Goal: Task Accomplishment & Management: Use online tool/utility

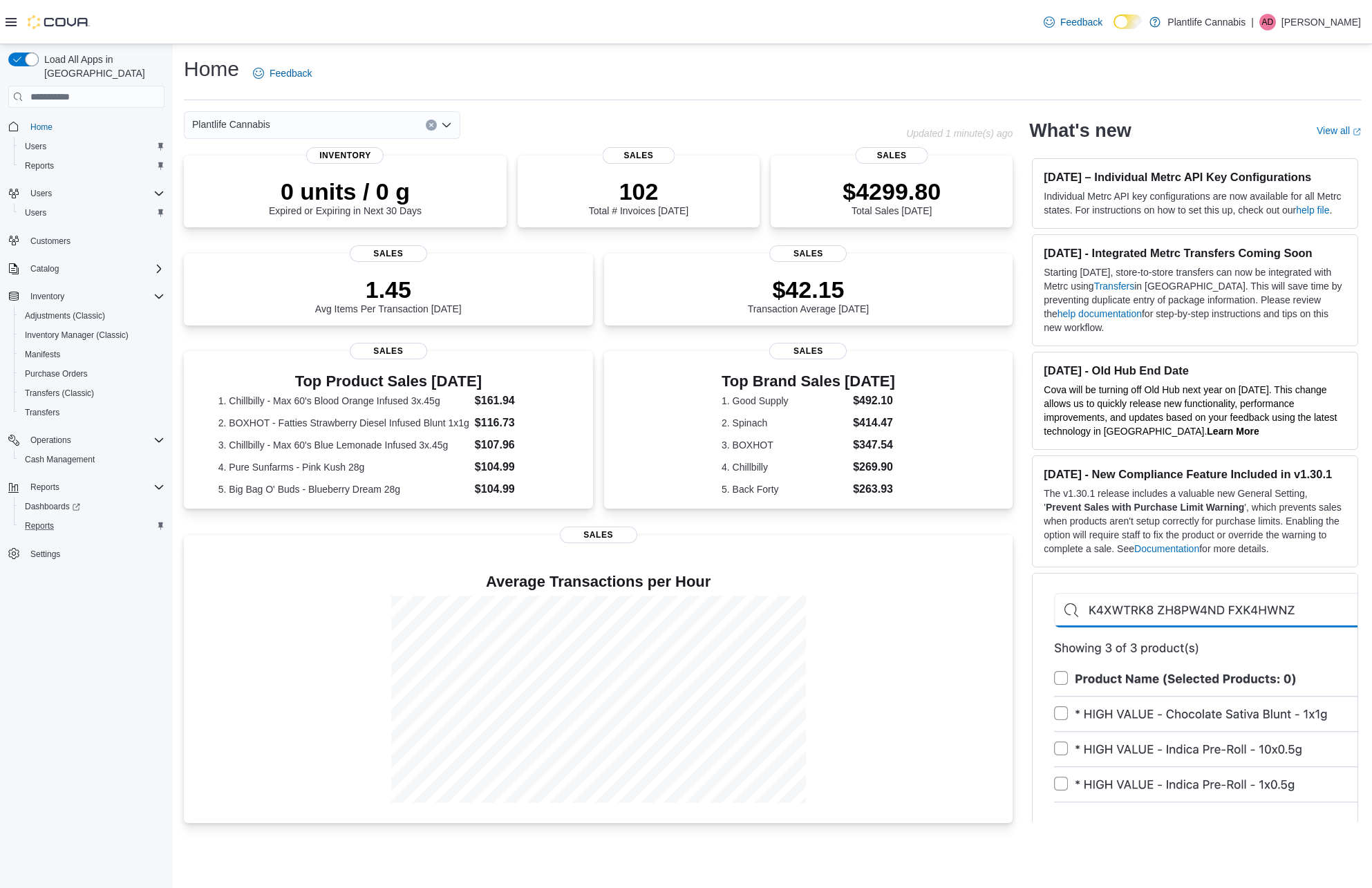
click at [67, 517] on div "Reports" at bounding box center [92, 525] width 145 height 17
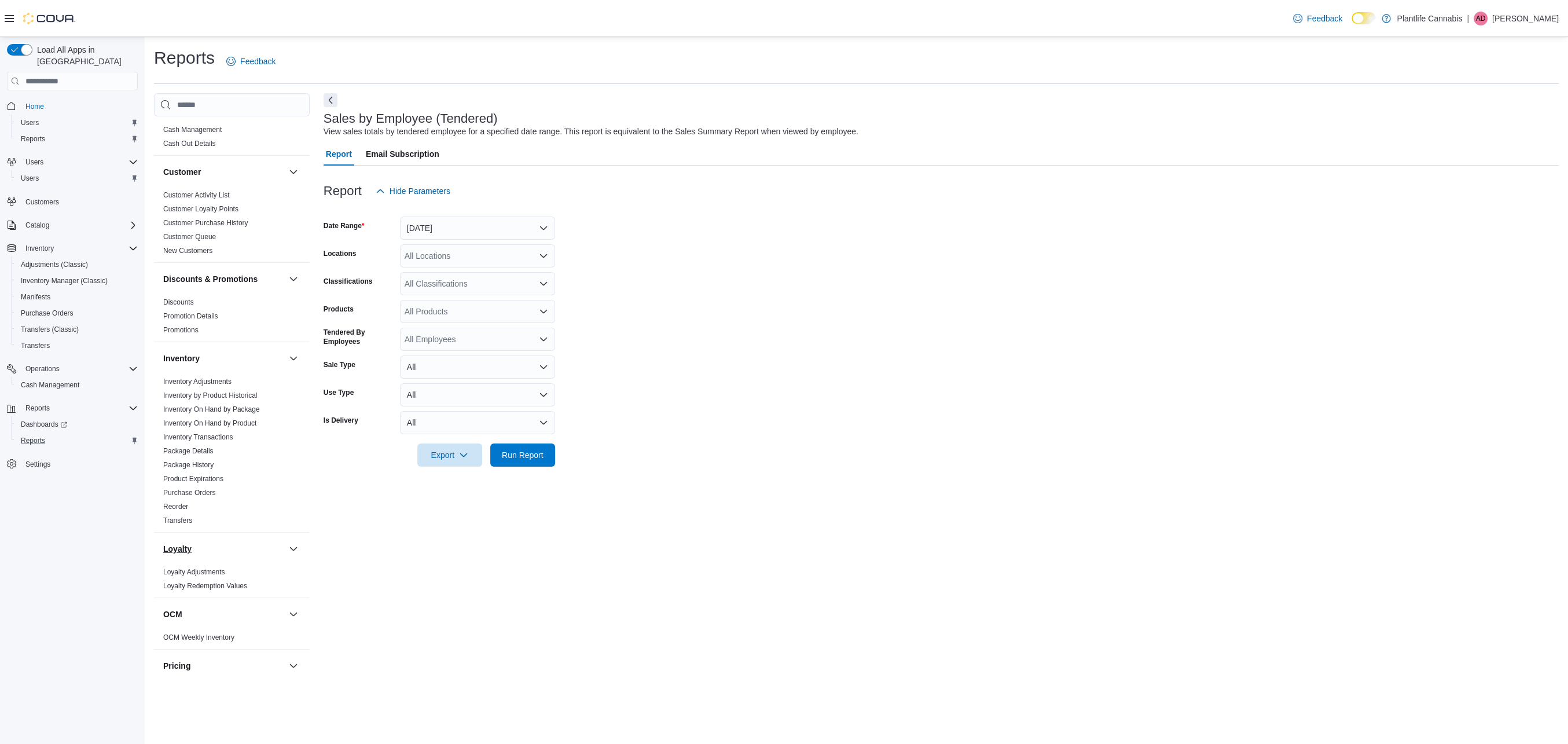
scroll to position [17, 0]
click at [207, 393] on link "Inventory Adjustments" at bounding box center [197, 390] width 68 height 8
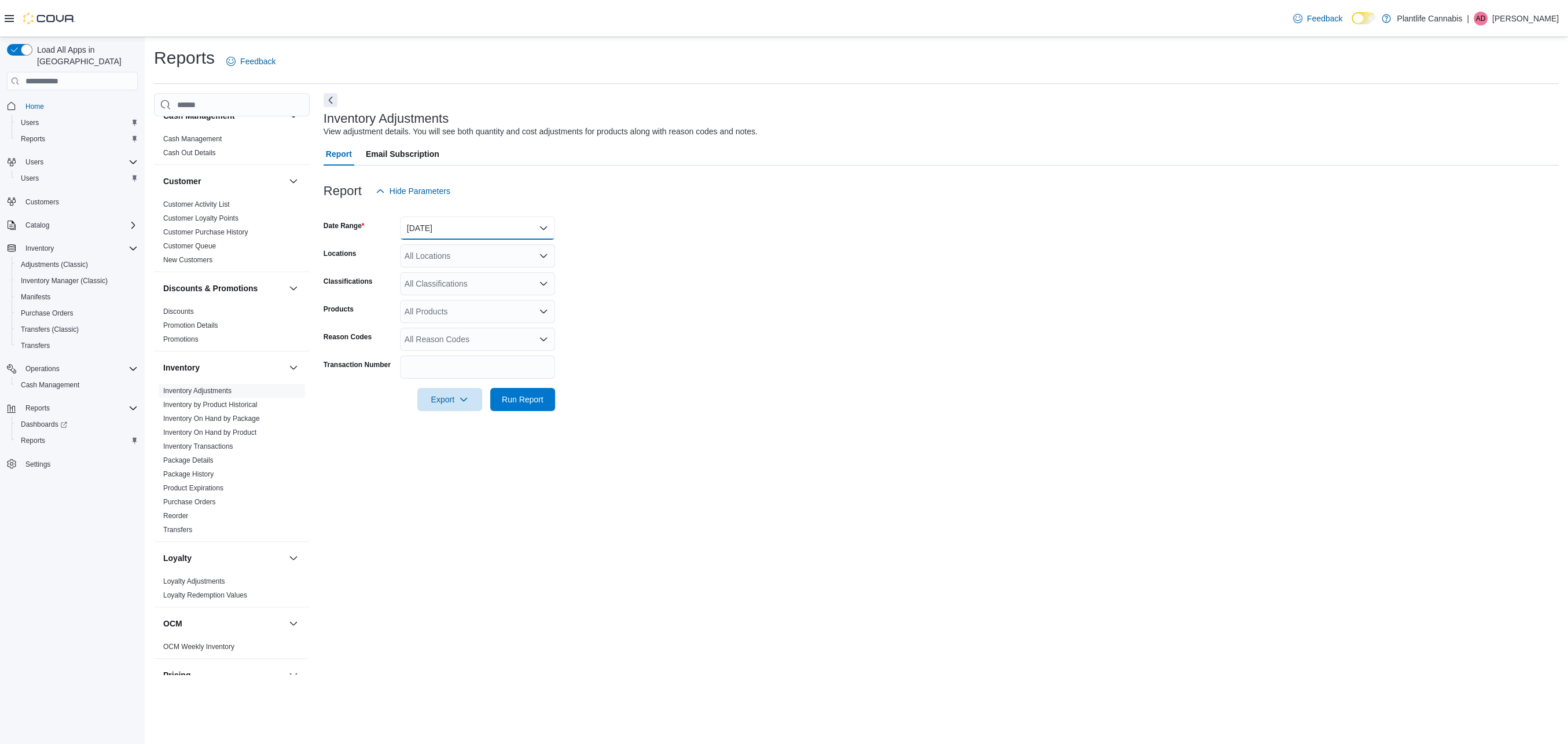
click at [461, 224] on button "[DATE]" at bounding box center [477, 228] width 155 height 23
click at [482, 343] on span "Last 7 Days (excluding [DATE])" at bounding box center [485, 343] width 132 height 14
click at [469, 253] on div "All Locations" at bounding box center [477, 256] width 155 height 23
type input "******"
click at [468, 272] on span "[GEOGRAPHIC_DATA] - Mahogany Market" at bounding box center [508, 275] width 156 height 12
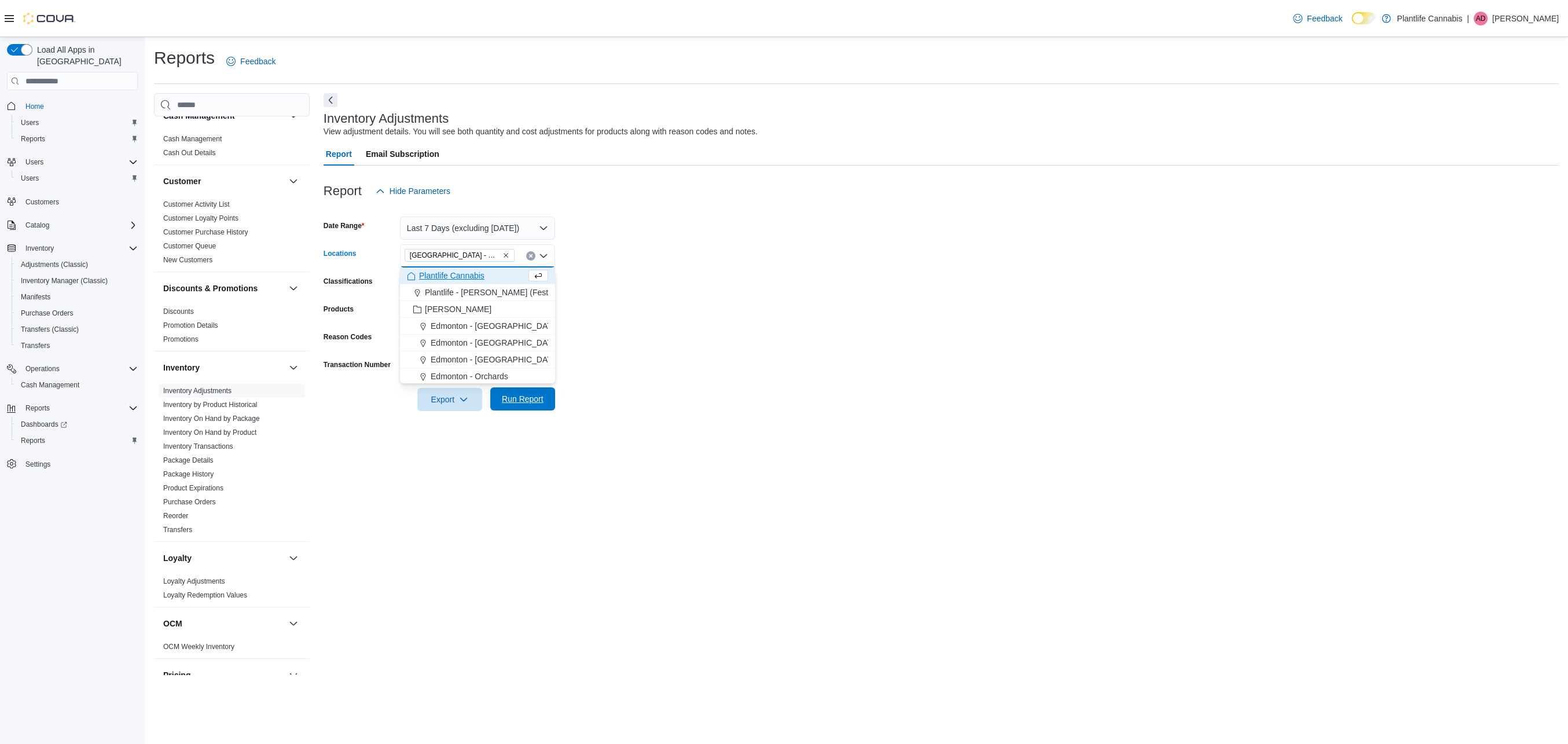
click at [519, 397] on span "Run Report" at bounding box center [522, 399] width 41 height 12
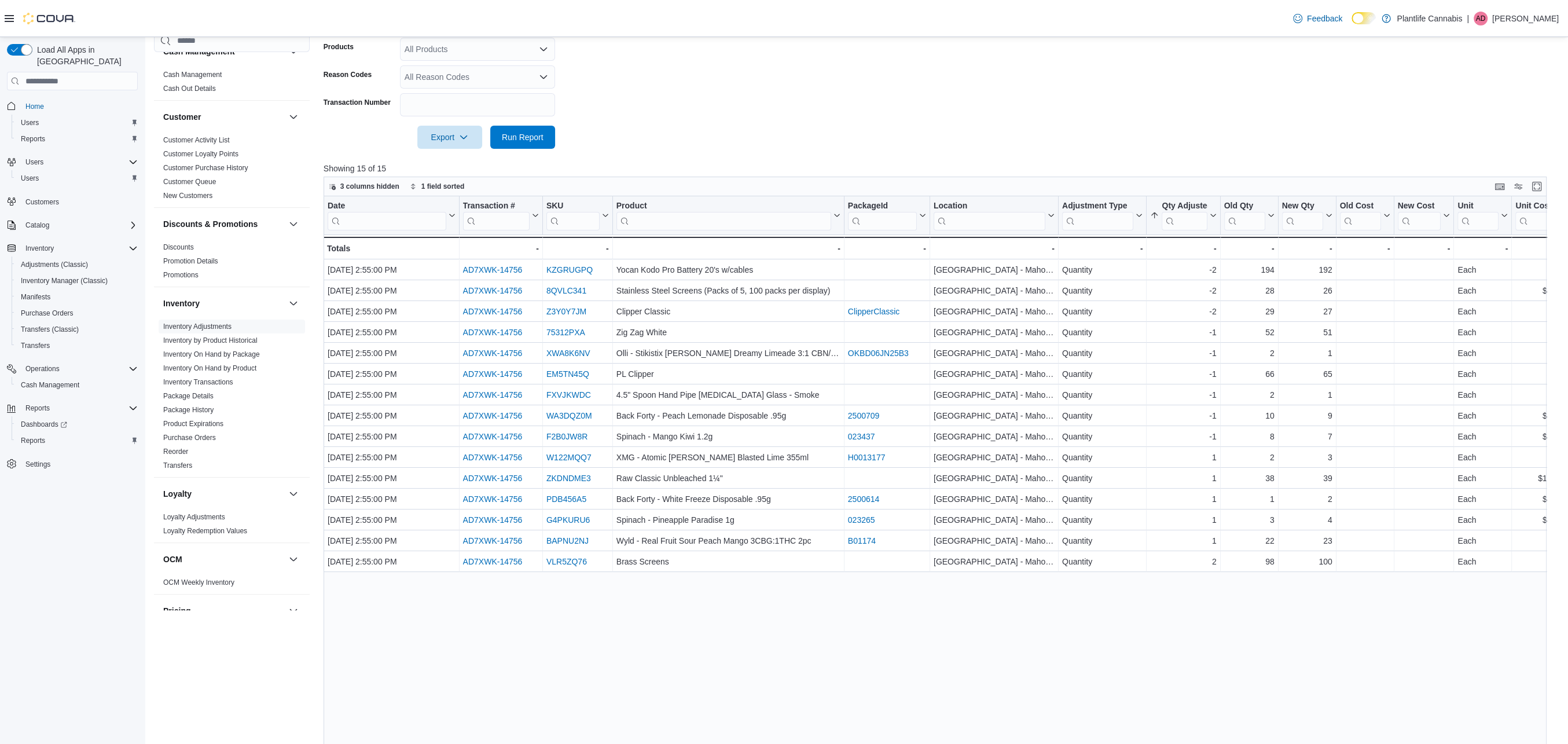
scroll to position [299, 0]
